Goal: Transaction & Acquisition: Book appointment/travel/reservation

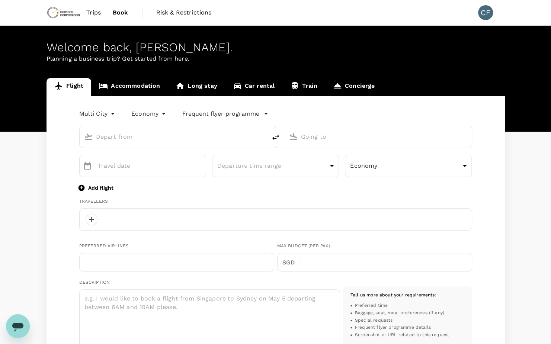
click at [110, 110] on body "Trips Book Risk & Restrictions CF Welcome back , [PERSON_NAME] . Planning a bus…" at bounding box center [275, 304] width 551 height 608
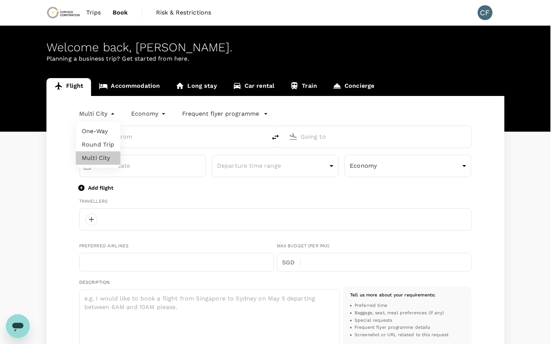
click at [102, 144] on li "Round Trip" at bounding box center [98, 144] width 45 height 13
type input "roundtrip"
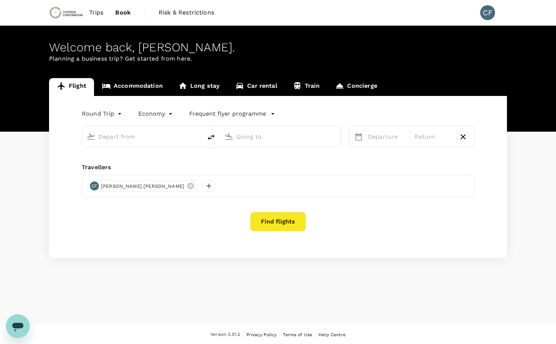
click at [112, 118] on body "Trips Book Risk & Restrictions CF Welcome back , [PERSON_NAME] . Planning a bus…" at bounding box center [278, 172] width 556 height 345
type input "oneway"
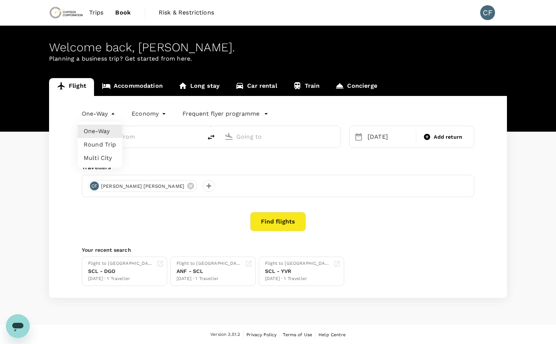
type input "General [PERSON_NAME] [PERSON_NAME] Intl (DGO)"
type input "Vancouver Intl (YVR)"
click at [109, 132] on li "One-Way" at bounding box center [100, 131] width 45 height 13
type input "General [PERSON_NAME] [PERSON_NAME] Intl (DGO)"
type input "Vancouver Intl (YVR)"
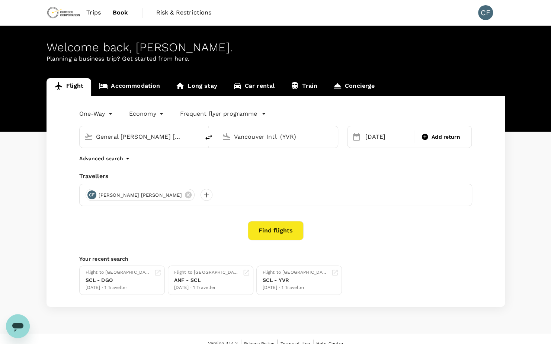
click at [125, 134] on input "General [PERSON_NAME] [PERSON_NAME] Intl (DGO)" at bounding box center [140, 137] width 88 height 12
click at [207, 137] on icon "delete" at bounding box center [208, 137] width 9 height 9
type input "Vancouver Intl (YVR)"
type input "General [PERSON_NAME] [PERSON_NAME] Intl (DGO)"
click at [161, 139] on input "Vancouver Intl (YVR)" at bounding box center [140, 137] width 88 height 12
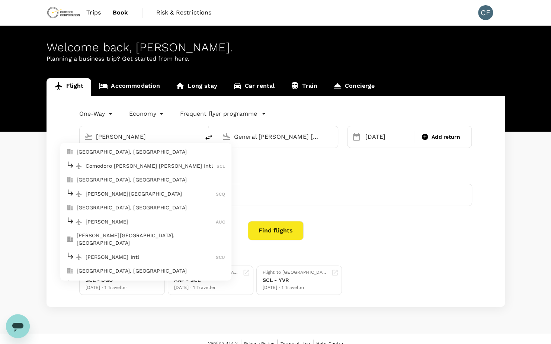
click at [165, 166] on p "Comodoro [PERSON_NAME] [PERSON_NAME] Intl" at bounding box center [151, 165] width 131 height 7
type input "Comodoro [PERSON_NAME] [PERSON_NAME] Intl (SCL)"
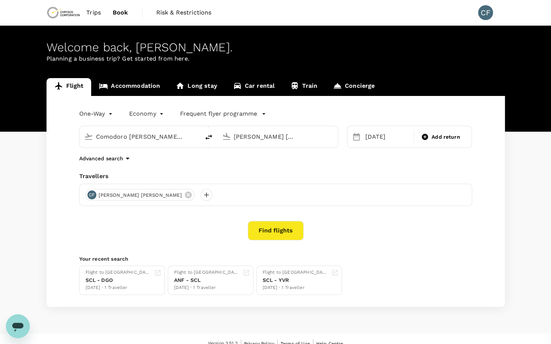
click at [258, 137] on input "General [PERSON_NAME] [PERSON_NAME] Intl (DGO)" at bounding box center [278, 137] width 88 height 12
click at [366, 140] on div "[DATE]" at bounding box center [387, 136] width 50 height 15
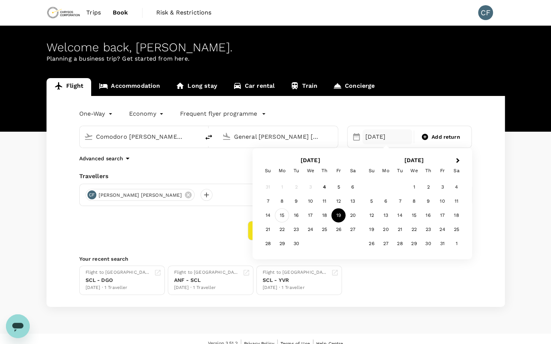
click at [282, 216] on div "15" at bounding box center [282, 215] width 14 height 14
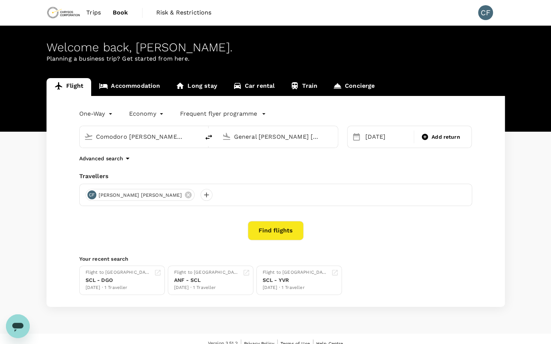
click at [320, 138] on input "General [PERSON_NAME] [PERSON_NAME] Intl (DGO)" at bounding box center [278, 137] width 88 height 12
click at [319, 153] on div "One-Way oneway Economy economy Frequent flyer programme Comodoro [PERSON_NAME] …" at bounding box center [275, 201] width 458 height 211
click at [310, 137] on input "General [PERSON_NAME] [PERSON_NAME] Intl (DGO)" at bounding box center [278, 137] width 88 height 12
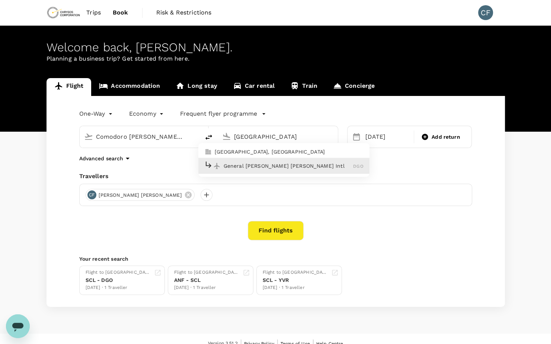
click at [302, 161] on div "General [PERSON_NAME] [PERSON_NAME] Intl DGO" at bounding box center [283, 166] width 159 height 12
type input "General [PERSON_NAME] [PERSON_NAME] Intl (DGO)"
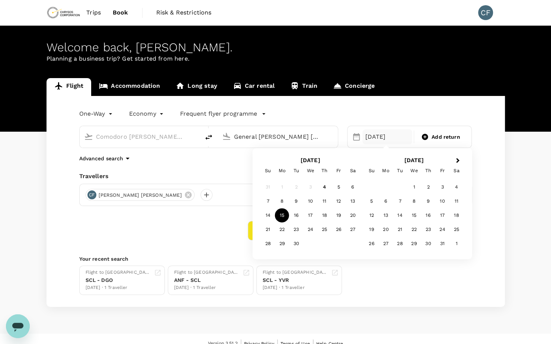
click at [280, 215] on div "15" at bounding box center [282, 215] width 14 height 14
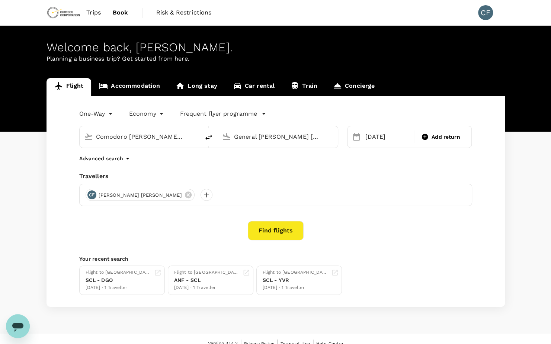
click at [283, 227] on button "Find flights" at bounding box center [276, 230] width 56 height 19
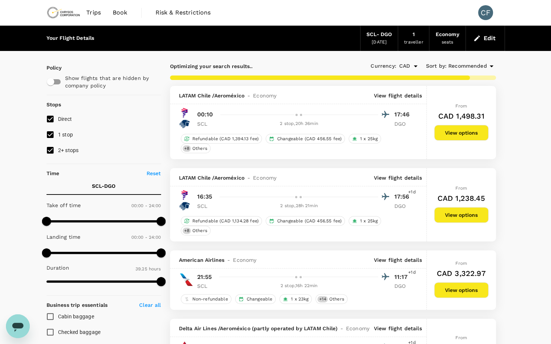
type input "2422"
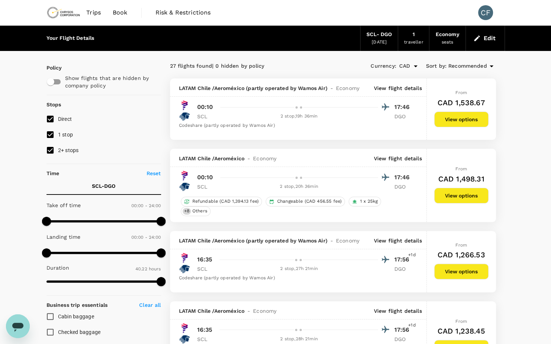
click at [394, 92] on p "View flight details" at bounding box center [398, 87] width 48 height 7
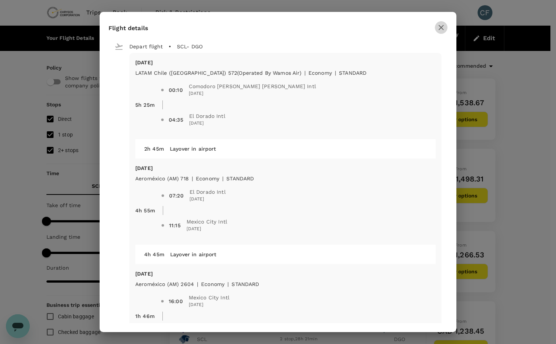
click at [442, 26] on icon "button" at bounding box center [441, 27] width 5 height 5
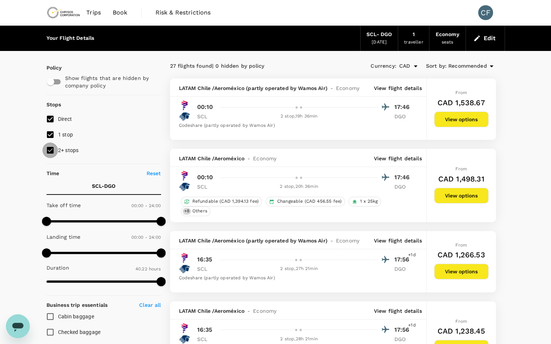
click at [53, 150] on input "2+ stops" at bounding box center [50, 150] width 16 height 16
checkbox input "false"
